Goal: Task Accomplishment & Management: Complete application form

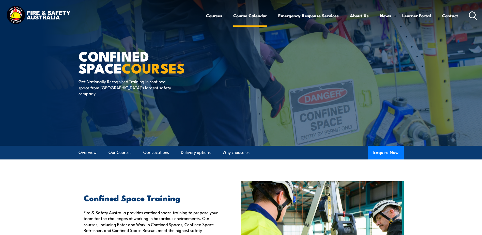
click at [243, 15] on link "Course Calendar" at bounding box center [250, 15] width 34 height 13
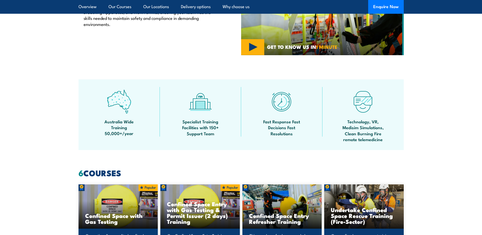
scroll to position [279, 0]
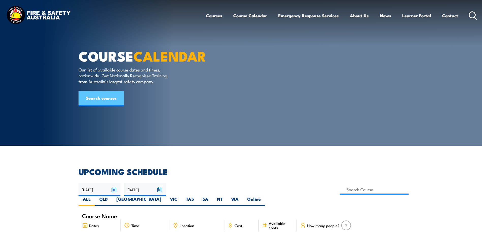
click at [114, 106] on link "Search courses" at bounding box center [100, 98] width 45 height 15
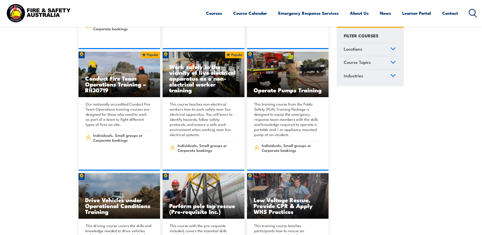
scroll to position [939, 0]
